Goal: Transaction & Acquisition: Purchase product/service

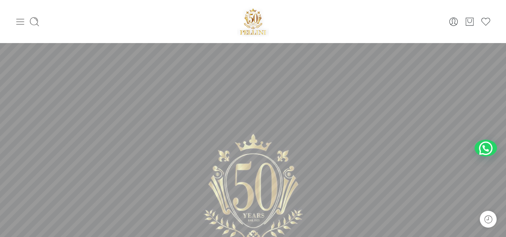
click at [22, 21] on icon at bounding box center [20, 22] width 8 height 6
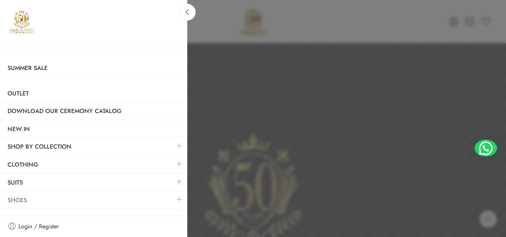
click at [22, 197] on link "Shoes" at bounding box center [93, 200] width 187 height 17
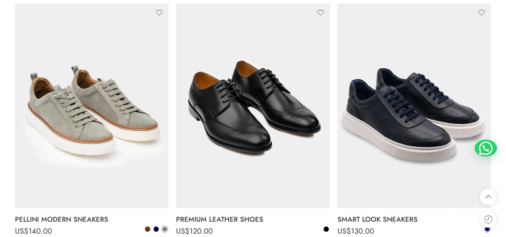
scroll to position [1176, 0]
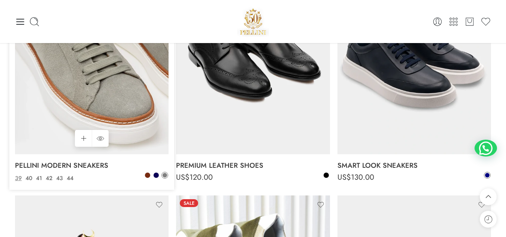
click at [58, 78] on img at bounding box center [92, 51] width 154 height 205
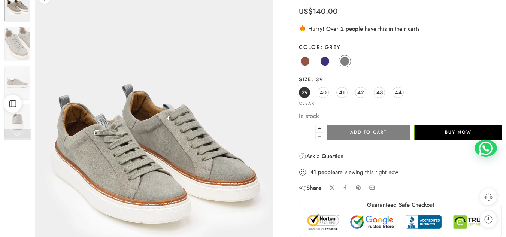
scroll to position [67, 0]
